Goal: Information Seeking & Learning: Learn about a topic

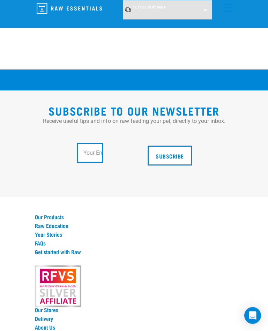
scroll to position [2056, 0]
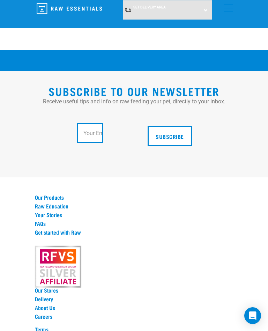
click at [52, 201] on link "Our Products" at bounding box center [134, 197] width 199 height 6
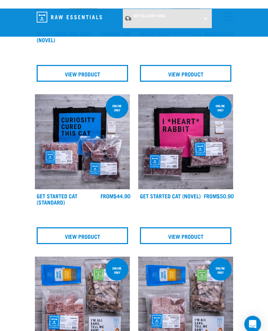
scroll to position [635, 0]
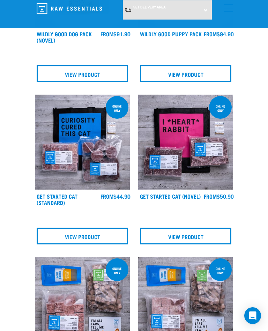
click at [192, 180] on img at bounding box center [185, 142] width 95 height 95
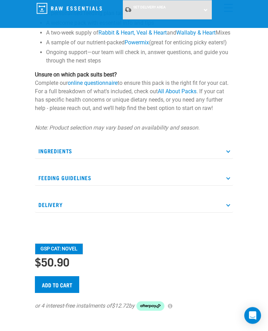
scroll to position [397, 0]
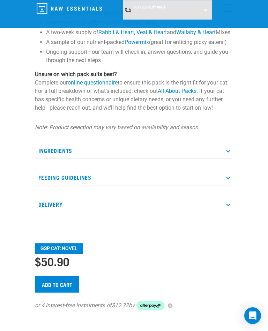
click at [99, 186] on p "Feeding Guidelines" at bounding box center [134, 178] width 199 height 16
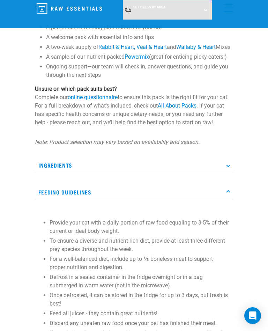
scroll to position [381, 0]
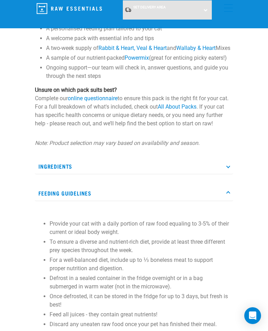
click at [227, 201] on p "Feeding Guidelines" at bounding box center [134, 194] width 199 height 16
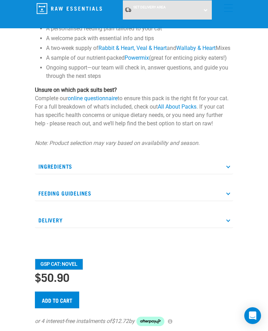
click at [227, 174] on p "Ingredients" at bounding box center [134, 167] width 199 height 16
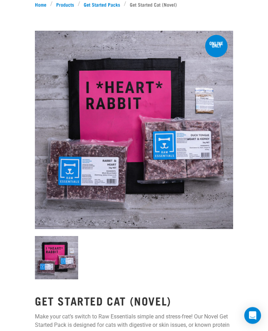
scroll to position [0, 0]
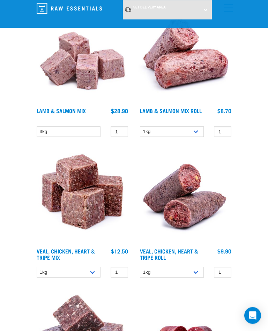
scroll to position [2055, 0]
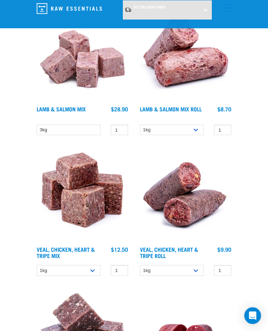
click at [187, 98] on img at bounding box center [185, 54] width 95 height 95
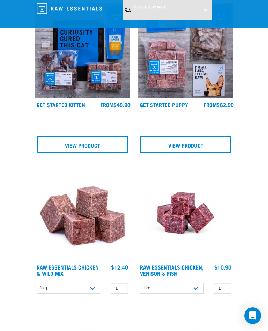
scroll to position [1052, 0]
